Goal: Task Accomplishment & Management: Complete application form

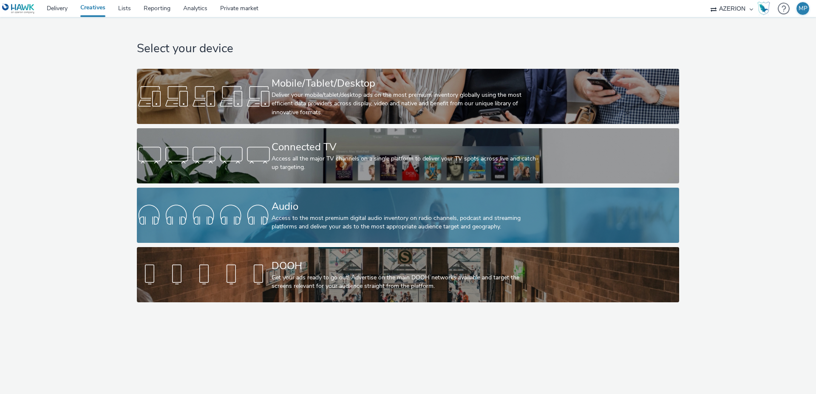
click at [246, 213] on div at bounding box center [204, 215] width 135 height 27
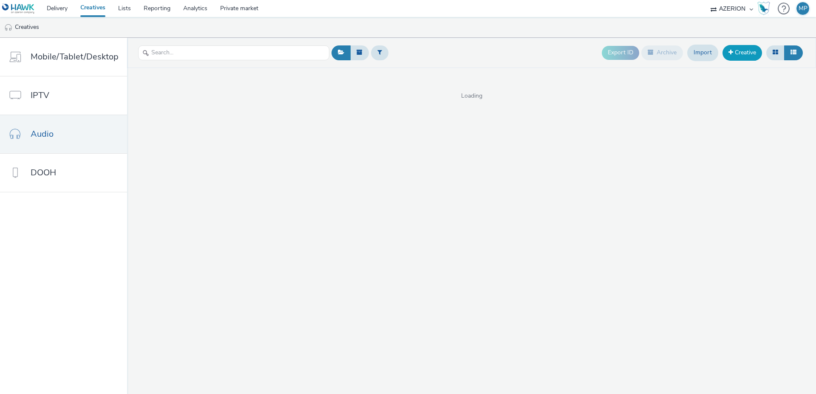
click at [740, 55] on link "Creative" at bounding box center [742, 52] width 40 height 15
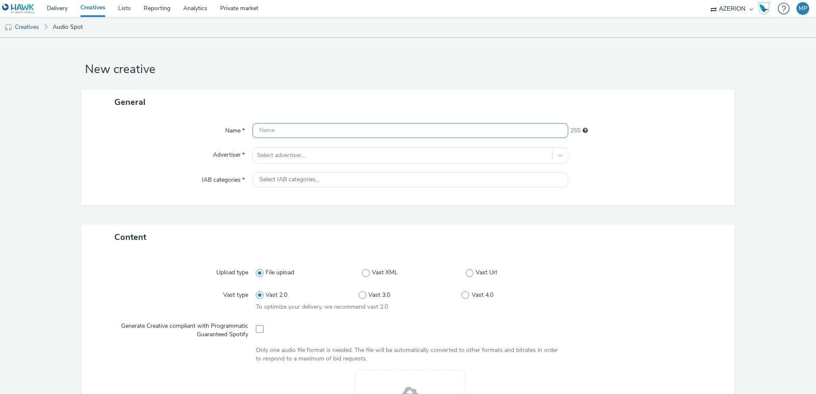
click at [285, 127] on input "text" at bounding box center [410, 130] width 316 height 15
type input "[PERSON_NAME]"
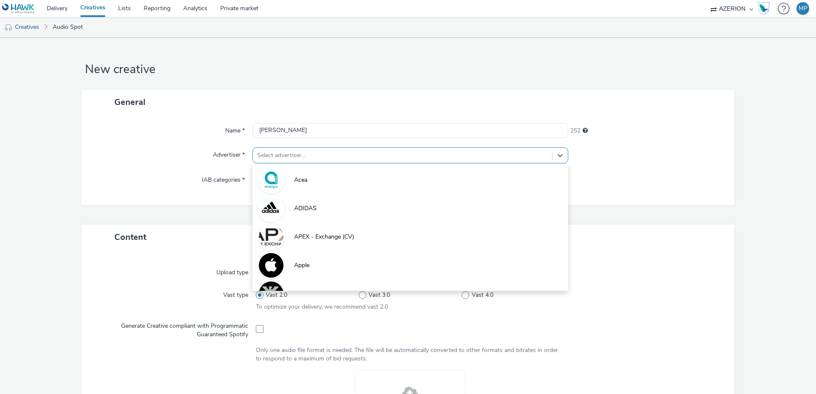
click at [287, 152] on div at bounding box center [402, 155] width 291 height 10
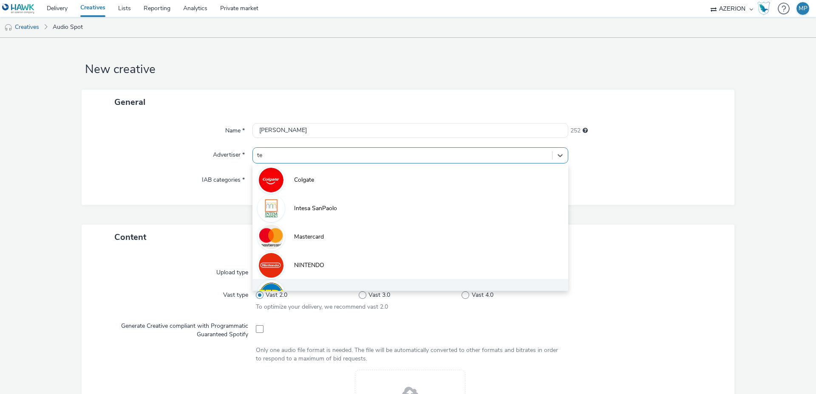
type input "[PERSON_NAME]"
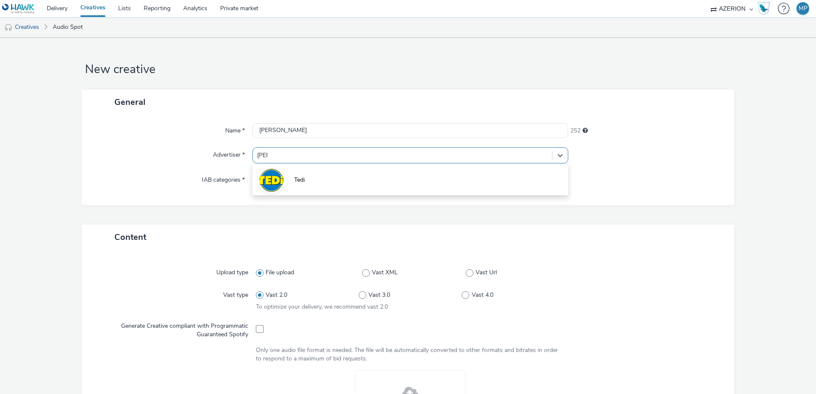
click at [307, 180] on li "Tedi" at bounding box center [410, 179] width 316 height 28
type input "[URL][DOMAIN_NAME]"
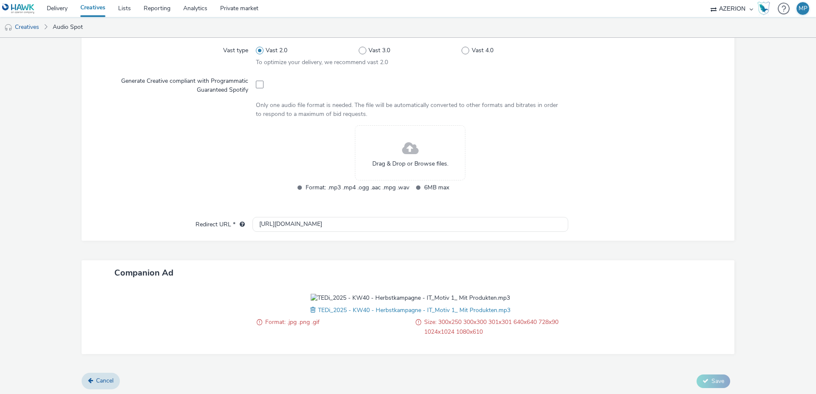
scroll to position [249, 0]
click at [314, 311] on span at bounding box center [314, 311] width 8 height 9
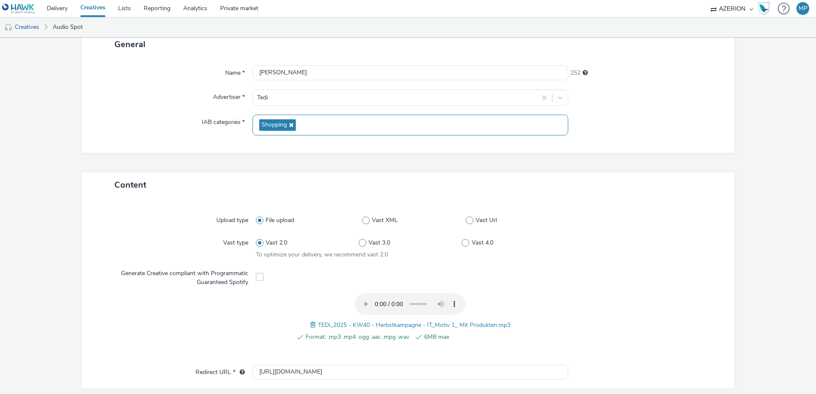
scroll to position [47, 0]
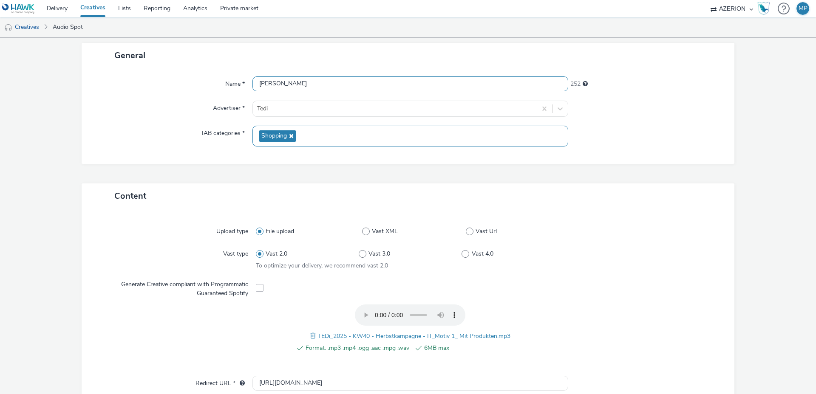
click at [288, 82] on input "[PERSON_NAME]" at bounding box center [410, 83] width 316 height 15
type input "t"
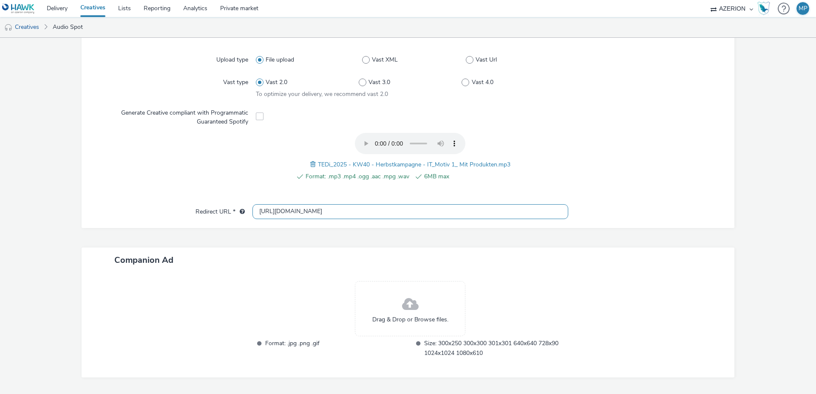
scroll to position [243, 0]
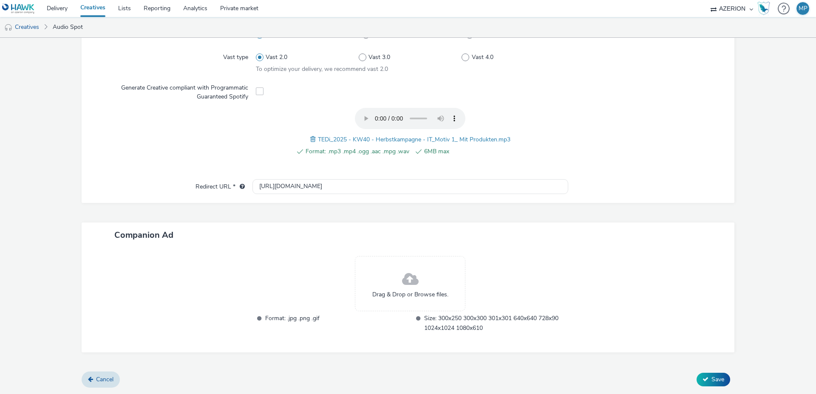
type input "TEDI - Mid Produkten"
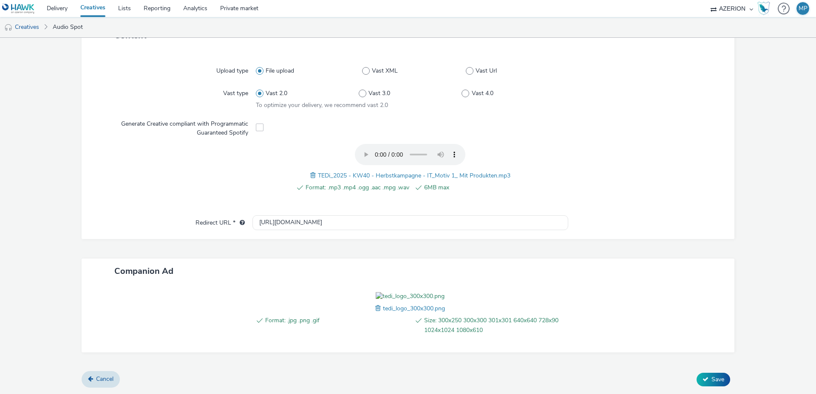
scroll to position [257, 0]
click at [723, 378] on span "Save" at bounding box center [717, 379] width 13 height 8
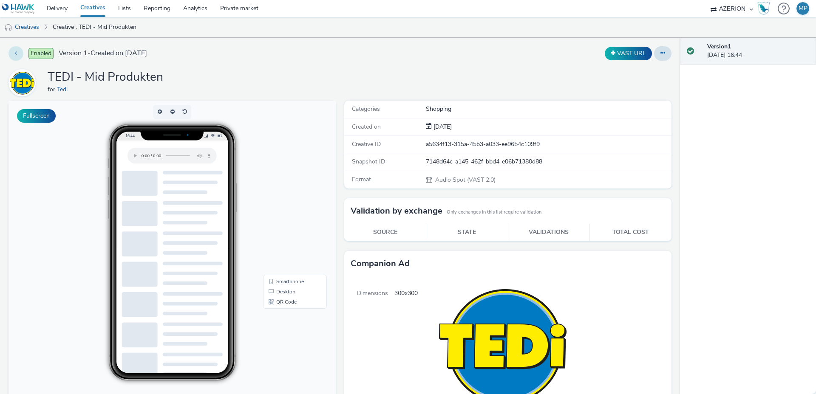
click at [13, 51] on button at bounding box center [15, 53] width 15 height 14
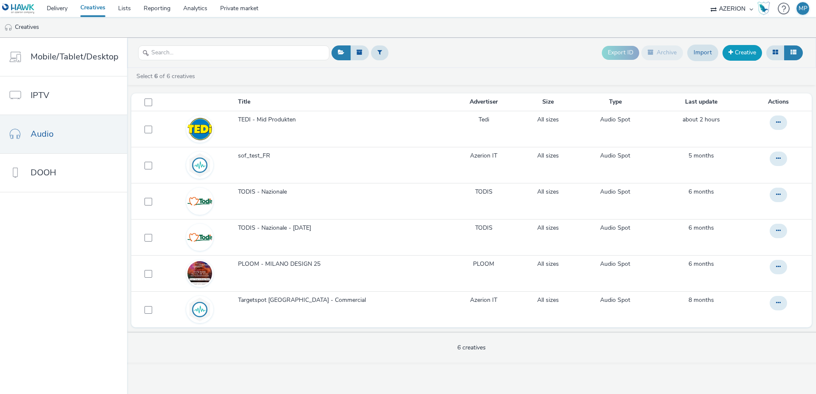
click at [749, 51] on link "Creative" at bounding box center [742, 52] width 40 height 15
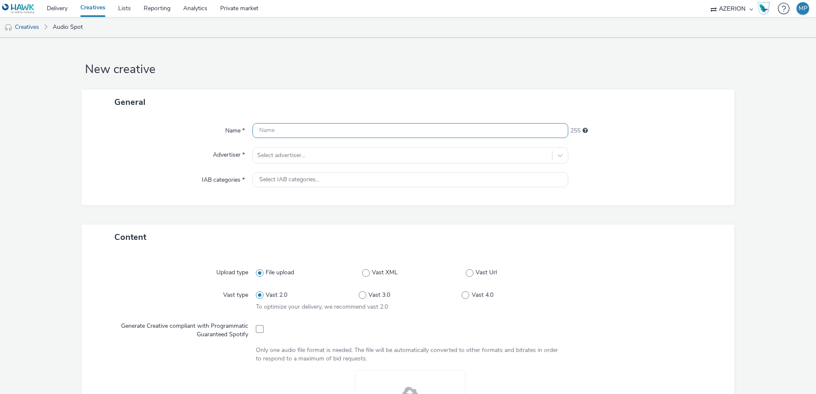
click at [306, 127] on input "text" at bounding box center [410, 130] width 316 height 15
type input "t"
type input "TEDI -Ohne Produkte"
click at [330, 153] on div at bounding box center [402, 155] width 291 height 10
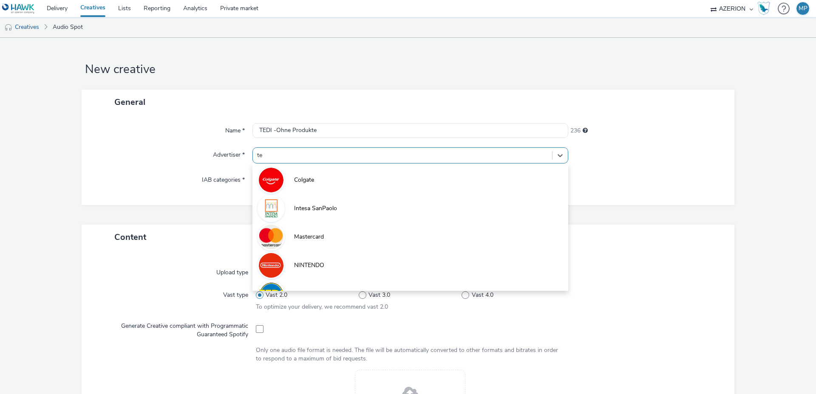
type input "[PERSON_NAME]"
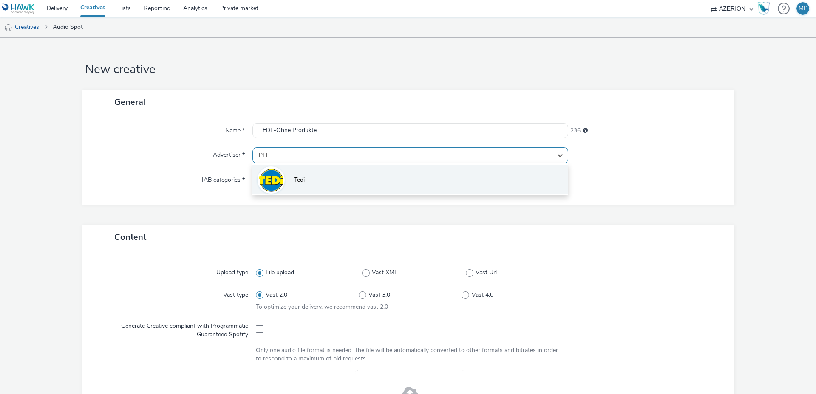
click at [316, 177] on li "Tedi" at bounding box center [410, 179] width 316 height 28
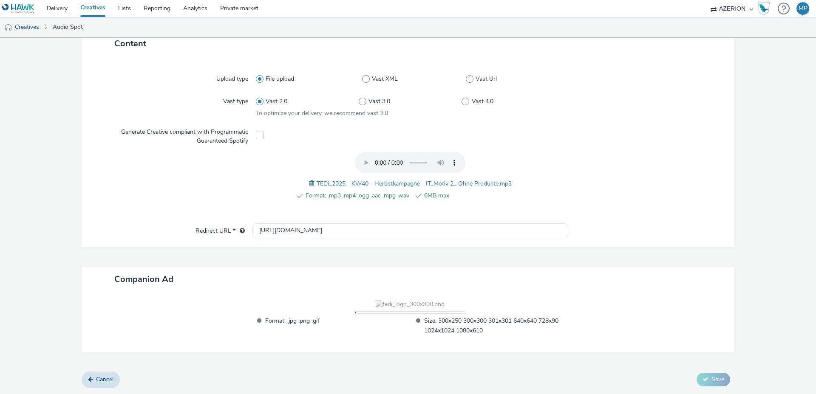
scroll to position [257, 0]
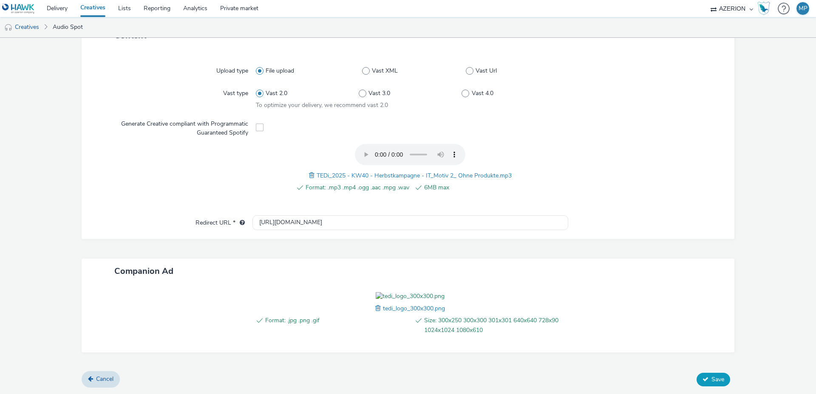
click at [714, 383] on span "Save" at bounding box center [717, 379] width 13 height 8
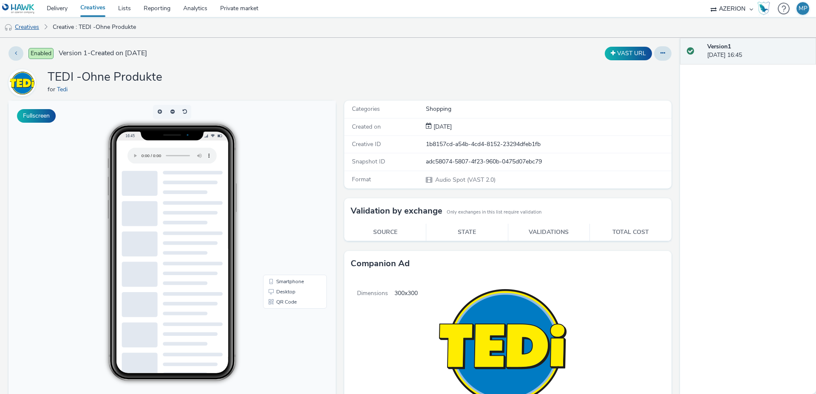
click at [35, 26] on link "Creatives" at bounding box center [21, 27] width 43 height 20
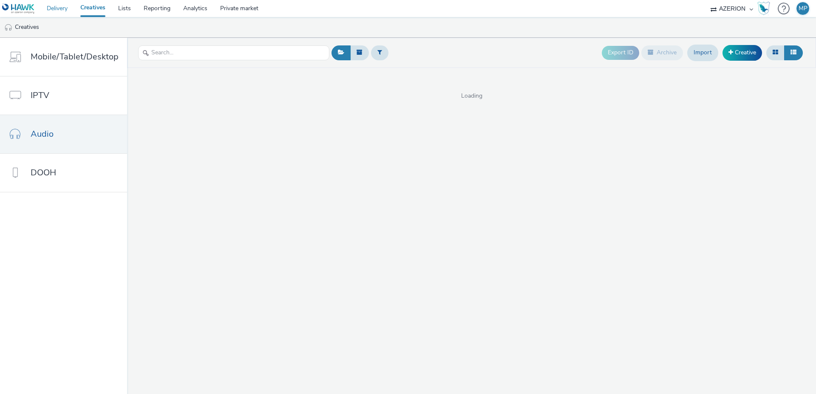
click at [59, 13] on link "Delivery" at bounding box center [57, 8] width 34 height 17
